Goal: Information Seeking & Learning: Check status

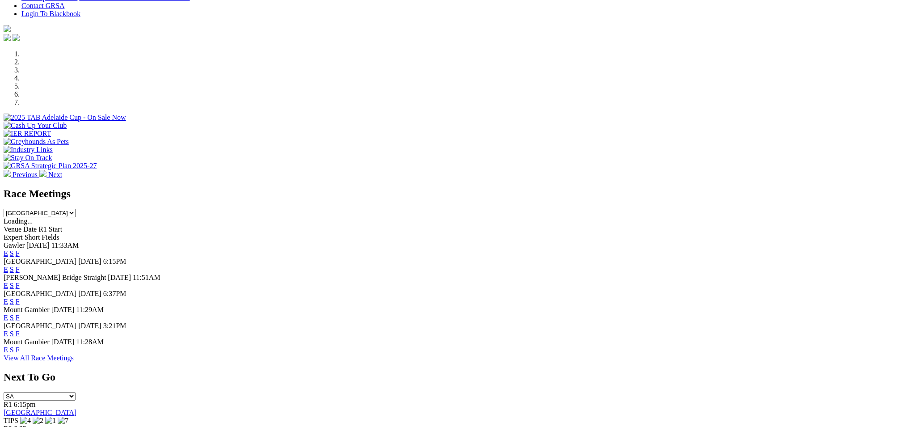
scroll to position [233, 0]
click at [20, 249] on link "F" at bounding box center [18, 253] width 4 height 8
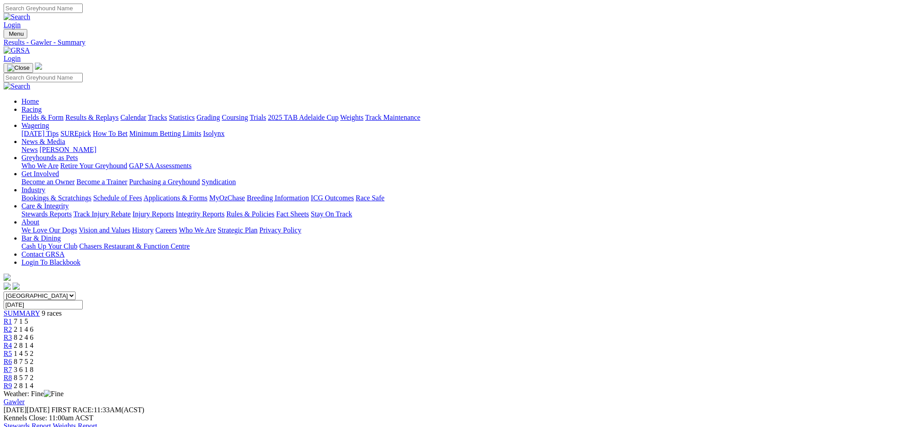
click at [28, 317] on span "7 1 5" at bounding box center [21, 321] width 14 height 8
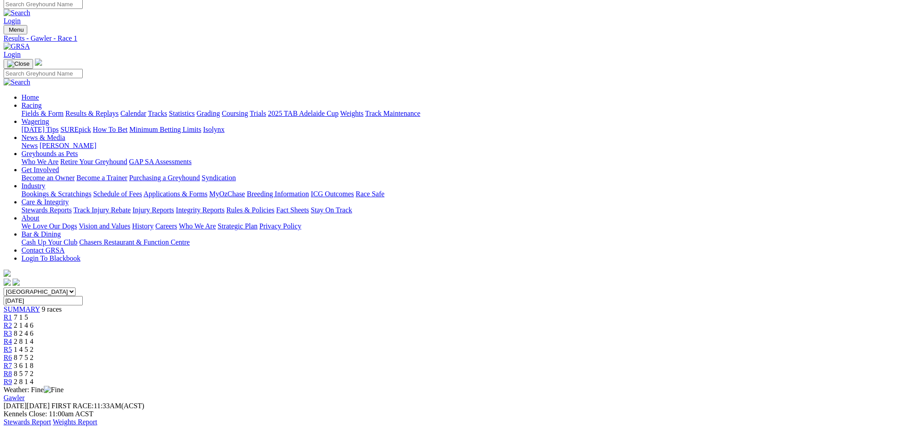
scroll to position [1, 0]
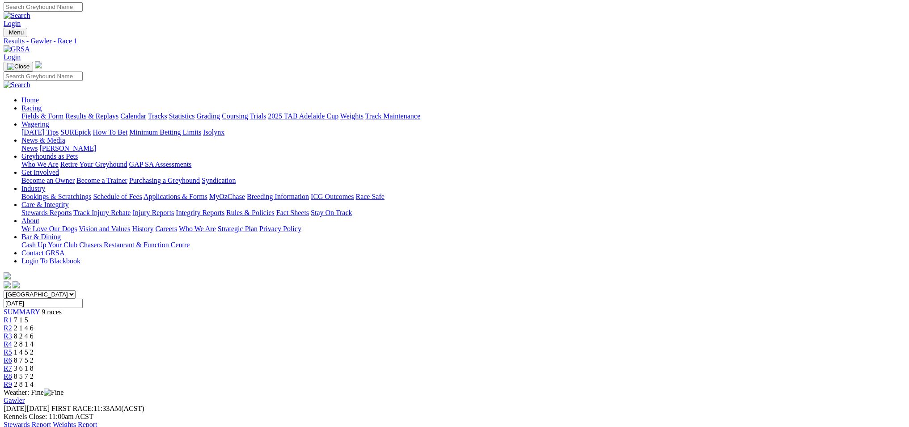
click at [34, 324] on span "2 1 4 6" at bounding box center [24, 328] width 20 height 8
click at [12, 334] on span "R3" at bounding box center [8, 338] width 8 height 8
click at [34, 342] on span "2 8 1 4" at bounding box center [24, 346] width 20 height 8
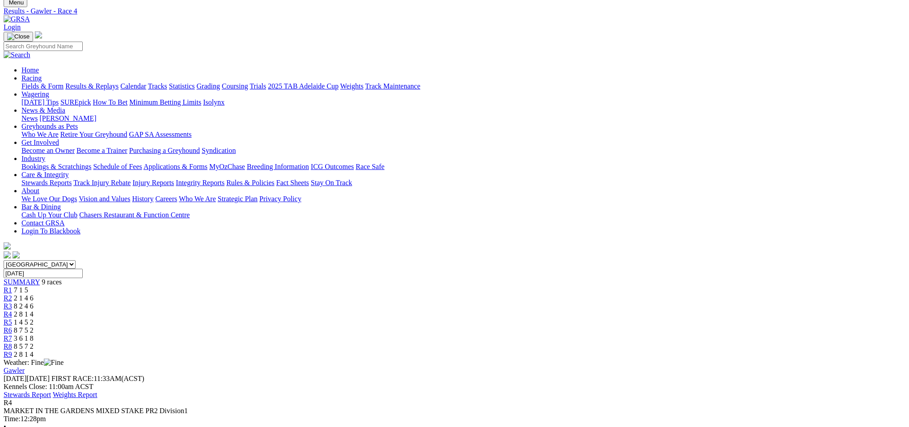
scroll to position [30, 0]
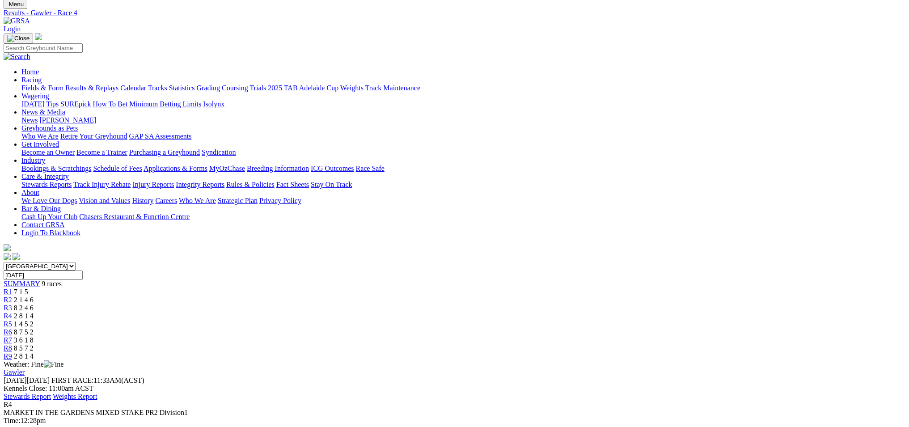
click at [487, 320] on div "R5 1 4 5 2" at bounding box center [455, 324] width 902 height 8
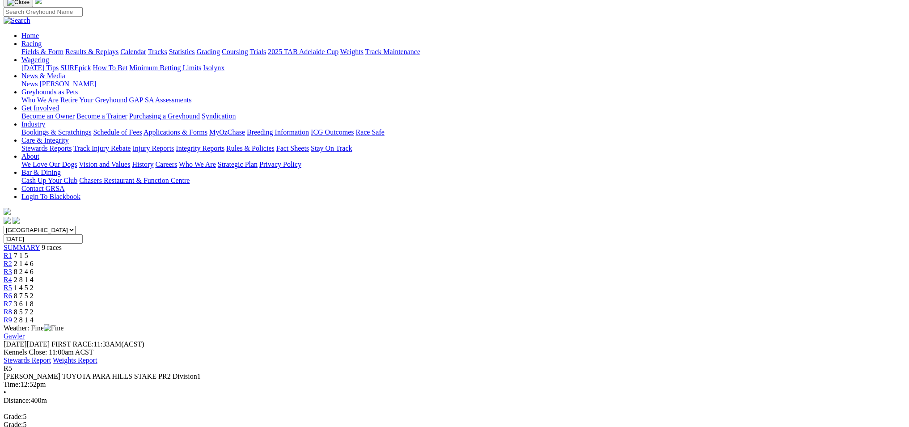
scroll to position [88, 0]
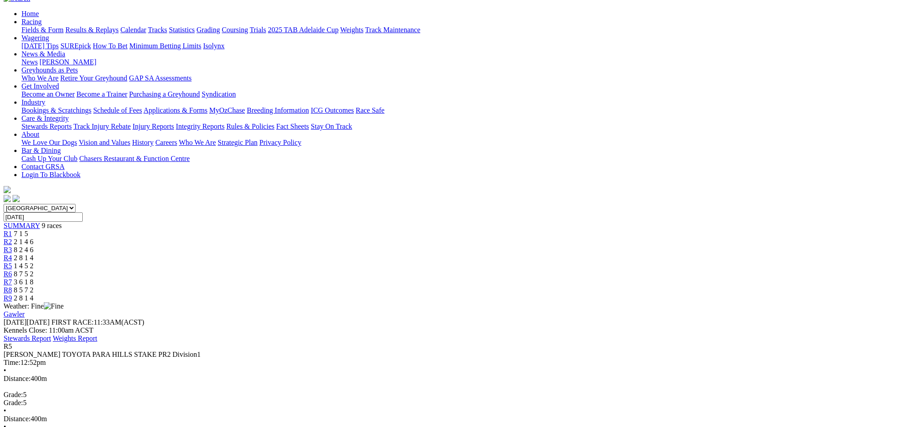
click at [541, 270] on div "R6 8 7 5 2" at bounding box center [455, 274] width 902 height 8
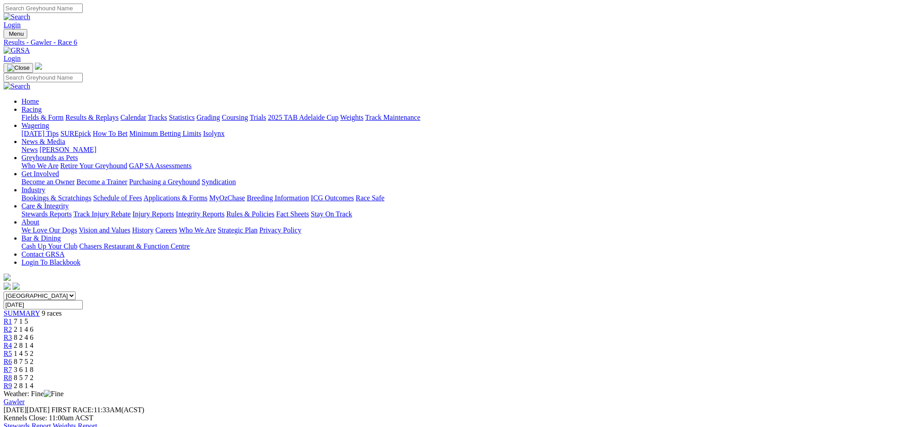
click at [588, 366] on div "R7 3 6 1 8" at bounding box center [455, 370] width 902 height 8
click at [644, 374] on div "R8 8 5 7 2" at bounding box center [455, 378] width 902 height 8
click at [706, 382] on div "R9 2 8 1 4" at bounding box center [455, 386] width 902 height 8
click at [34, 374] on span "8 5 7 2" at bounding box center [24, 378] width 20 height 8
click at [34, 366] on span "3 6 1 8" at bounding box center [24, 370] width 20 height 8
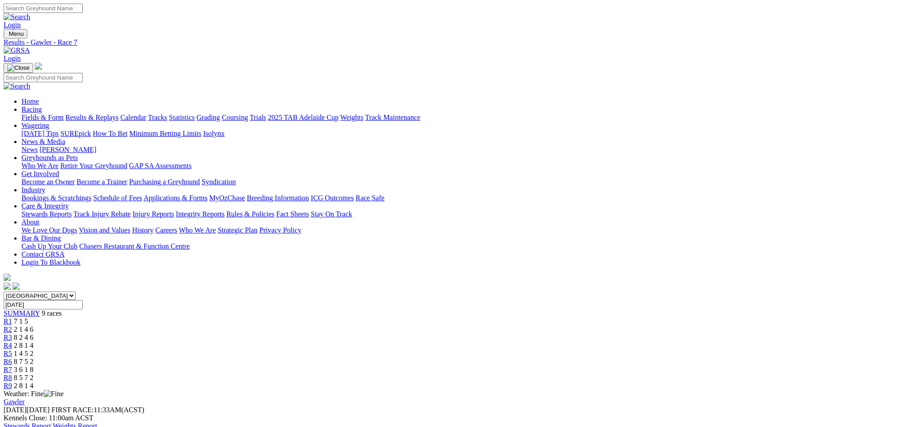
click at [540, 358] on div "R6 8 7 5 2" at bounding box center [455, 362] width 902 height 8
click at [12, 366] on link "R7" at bounding box center [8, 370] width 8 height 8
click at [12, 374] on span "R8" at bounding box center [8, 378] width 8 height 8
click at [714, 382] on div "R9 2 8 1 4" at bounding box center [455, 386] width 902 height 8
